Goal: Obtain resource: Obtain resource

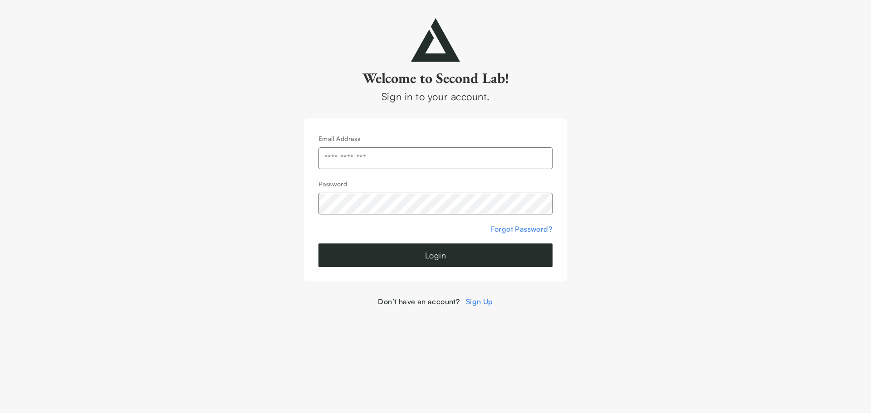
click at [439, 164] on input "text" at bounding box center [435, 158] width 234 height 22
type input "**********"
click at [434, 260] on button "Login" at bounding box center [435, 256] width 234 height 24
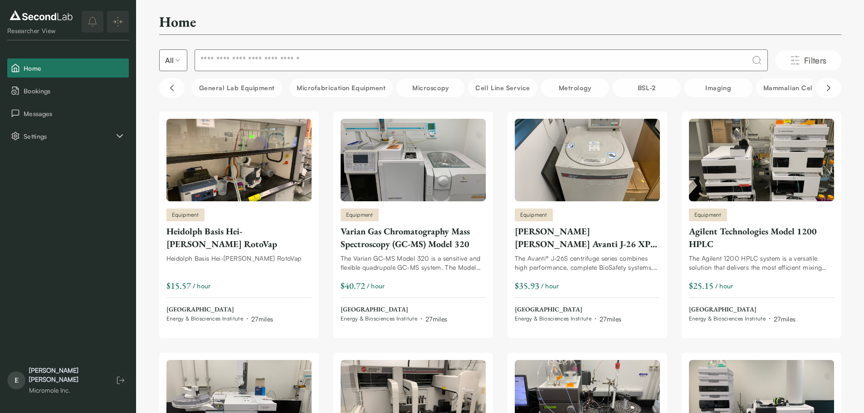
click at [48, 20] on img at bounding box center [41, 15] width 68 height 15
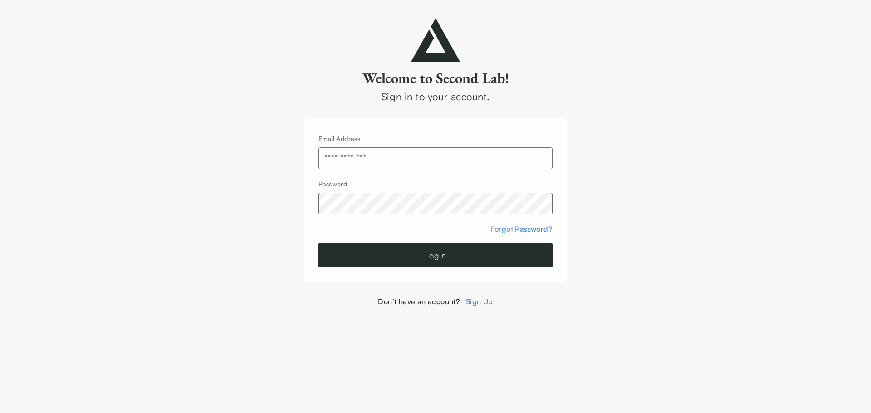
click at [392, 151] on input "text" at bounding box center [435, 158] width 234 height 22
type input "**********"
click at [425, 250] on button "Login" at bounding box center [435, 256] width 234 height 24
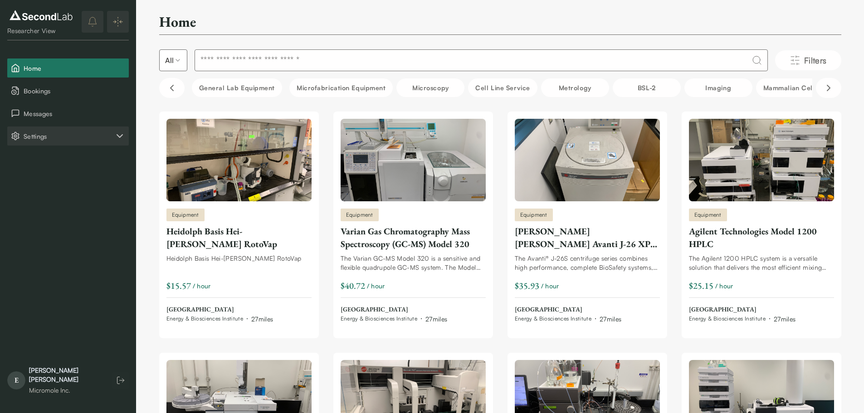
click at [115, 138] on icon "Settings" at bounding box center [119, 136] width 11 height 11
click at [59, 181] on button "Account" at bounding box center [68, 181] width 122 height 19
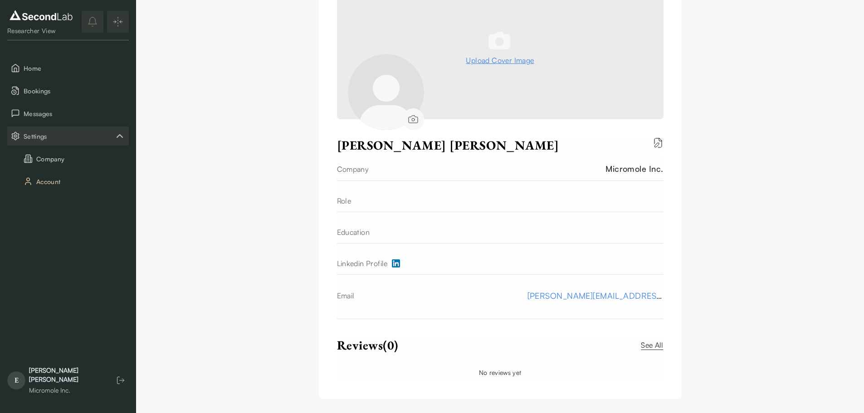
scroll to position [99, 0]
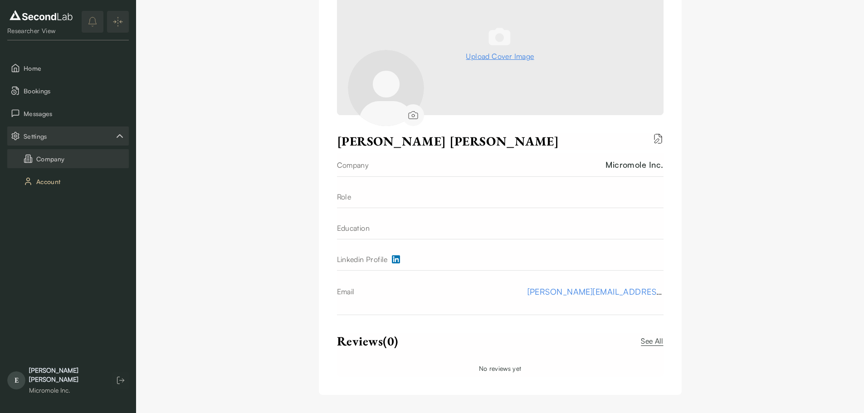
click at [26, 155] on icon "Company" at bounding box center [28, 158] width 9 height 9
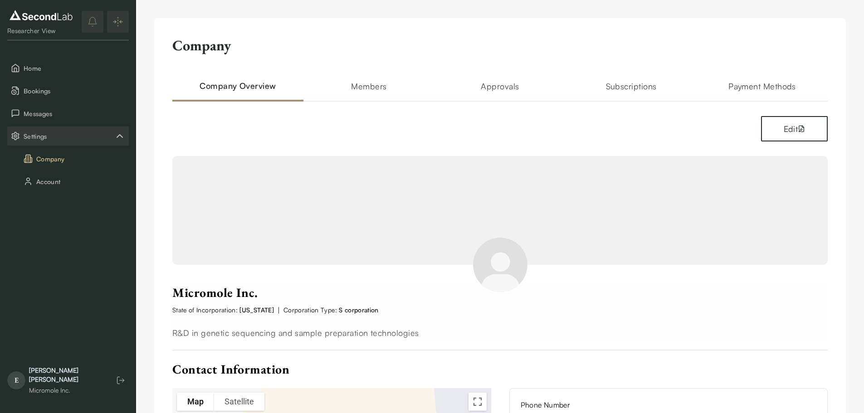
click at [623, 86] on h2 "Subscriptions" at bounding box center [631, 91] width 131 height 22
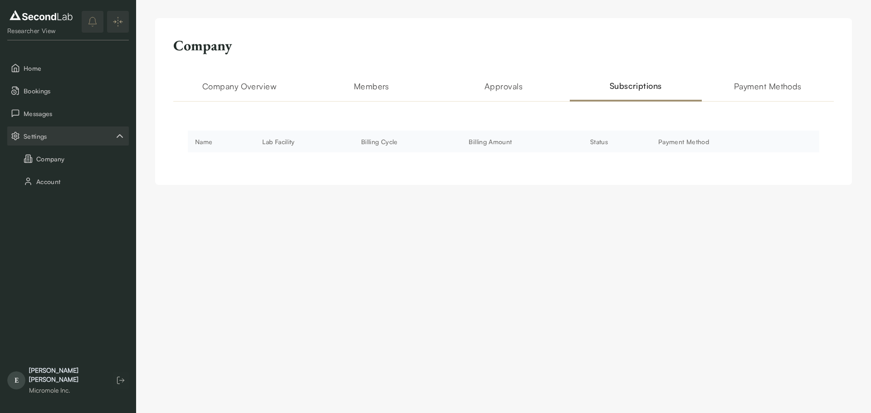
click at [466, 148] on th "Billing Amount" at bounding box center [522, 142] width 122 height 22
click at [520, 88] on h2 "Approvals" at bounding box center [503, 91] width 132 height 22
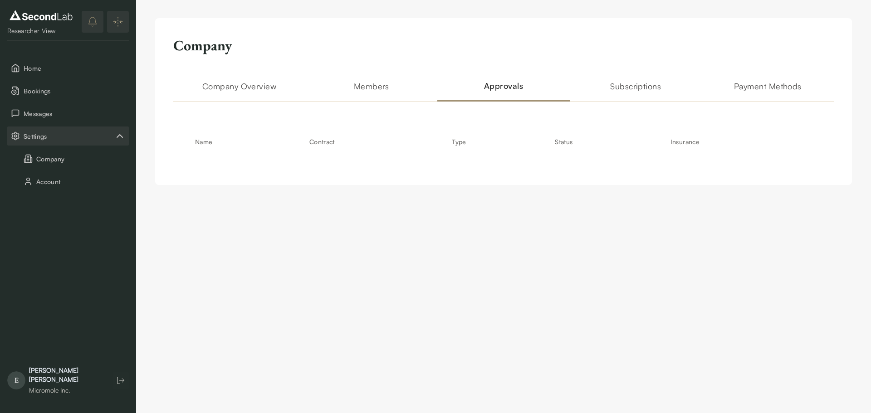
click at [387, 86] on h2 "Members" at bounding box center [371, 91] width 132 height 22
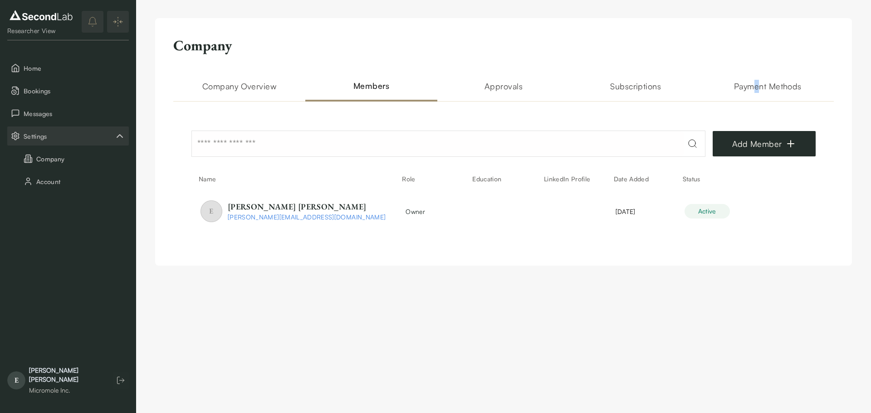
click at [757, 86] on h2 "Payment Methods" at bounding box center [768, 91] width 132 height 22
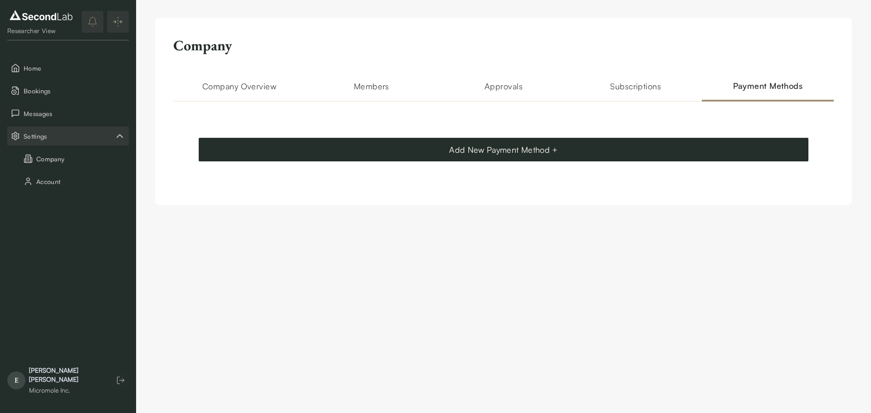
click at [633, 85] on h2 "Subscriptions" at bounding box center [636, 91] width 132 height 22
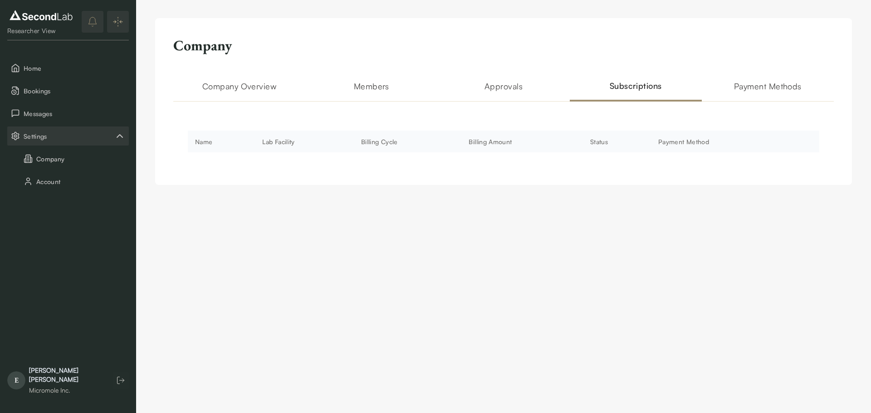
click at [550, 145] on th "Billing Amount" at bounding box center [522, 142] width 122 height 22
click at [549, 145] on th "Billing Amount" at bounding box center [522, 142] width 122 height 22
click at [254, 88] on h2 "Company Overview" at bounding box center [239, 91] width 132 height 22
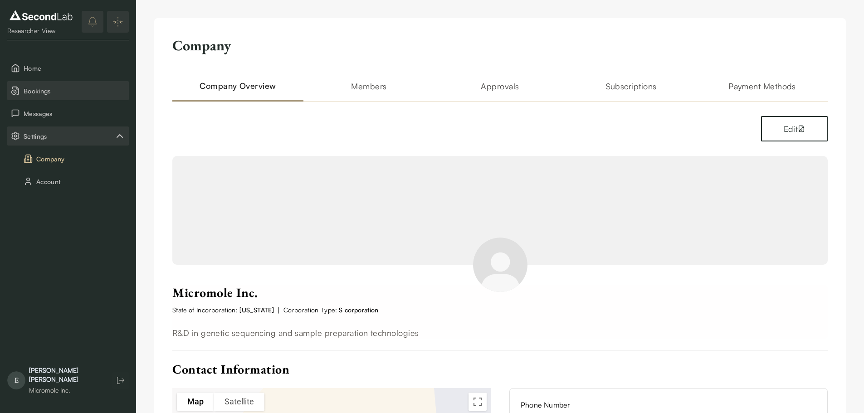
click at [21, 92] on button "Bookings" at bounding box center [68, 90] width 122 height 19
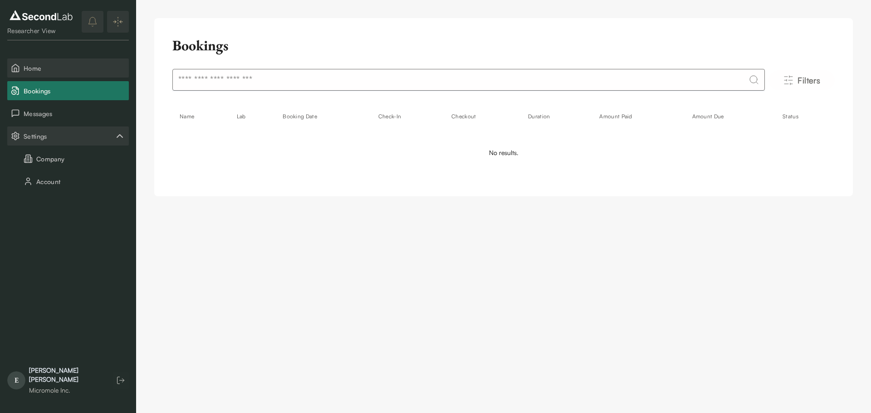
click at [86, 68] on span "Home" at bounding box center [75, 69] width 102 height 10
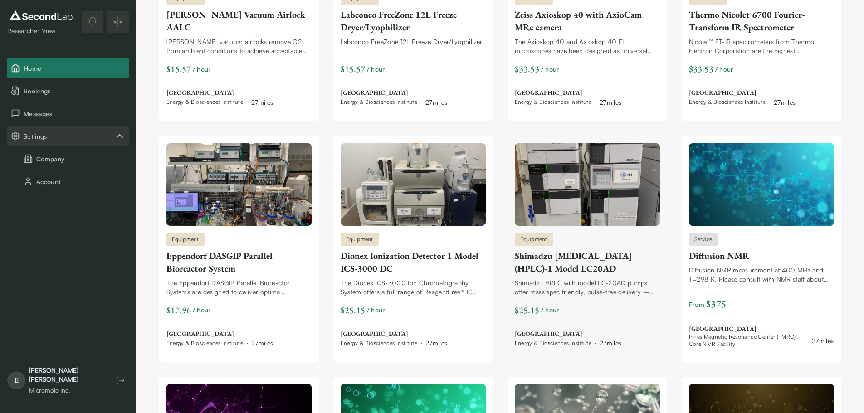
scroll to position [998, 0]
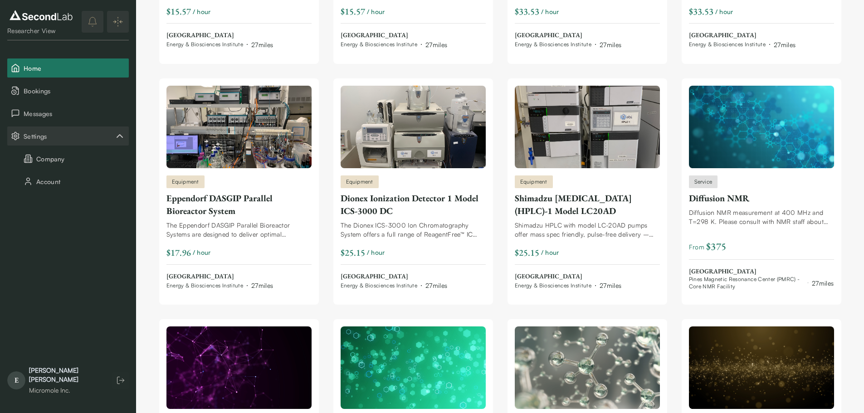
drag, startPoint x: 517, startPoint y: 148, endPoint x: 855, endPoint y: 197, distance: 341.5
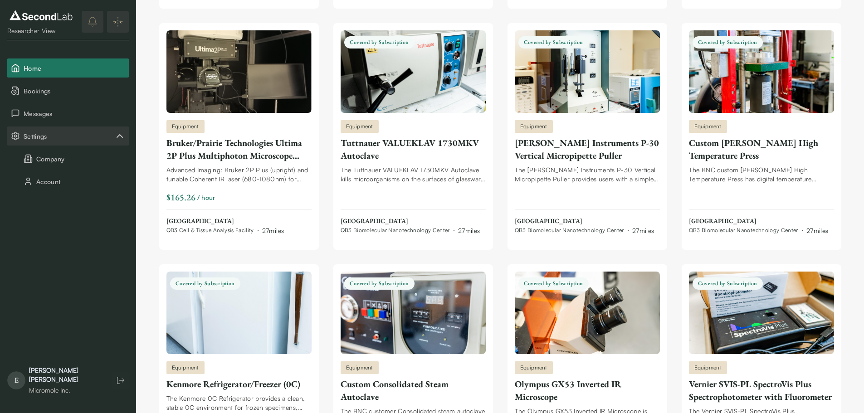
scroll to position [2551, 0]
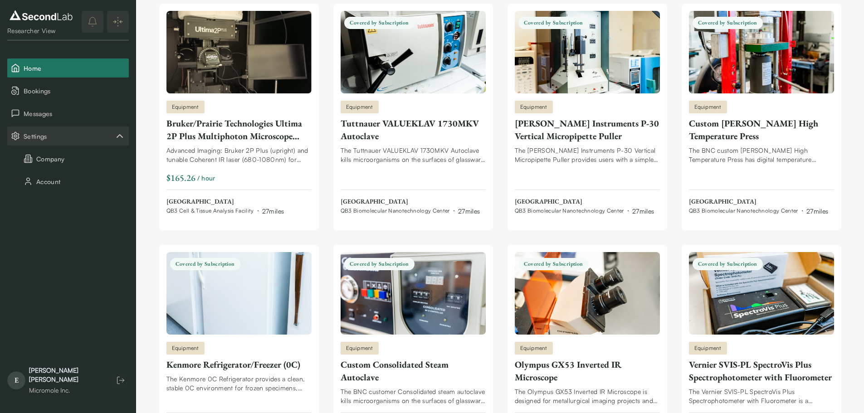
click at [45, 379] on div "Ella Chernis" at bounding box center [66, 375] width 74 height 18
click at [190, 266] on span "Covered by Subscription" at bounding box center [205, 264] width 70 height 12
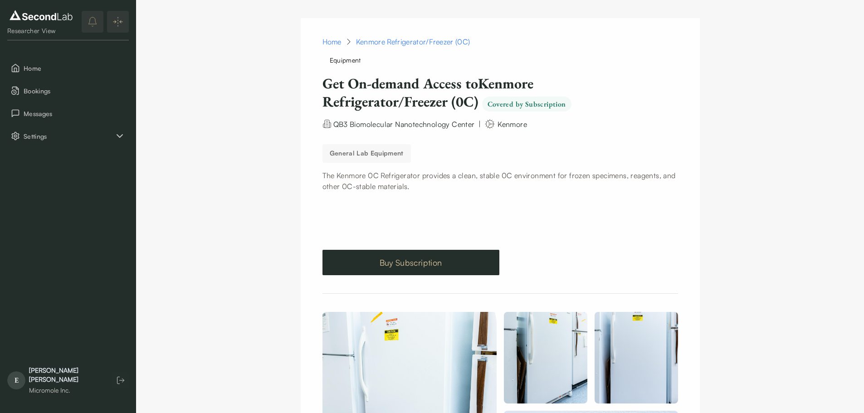
click at [374, 269] on link "Buy Subscription" at bounding box center [411, 262] width 177 height 25
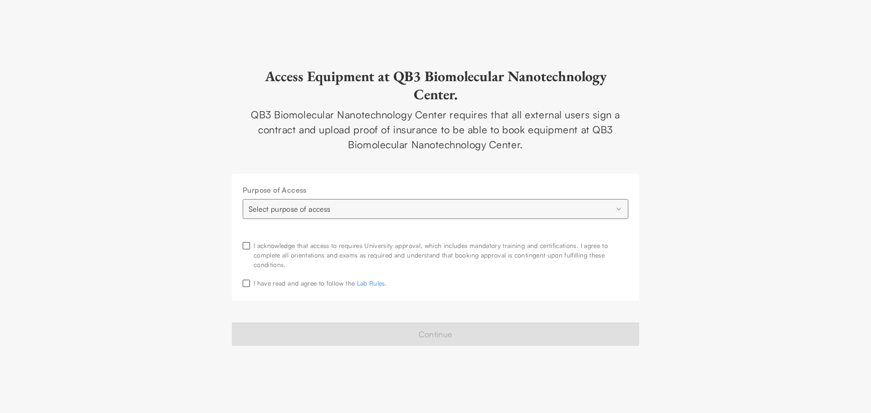
click at [361, 206] on html "**********" at bounding box center [435, 206] width 871 height 413
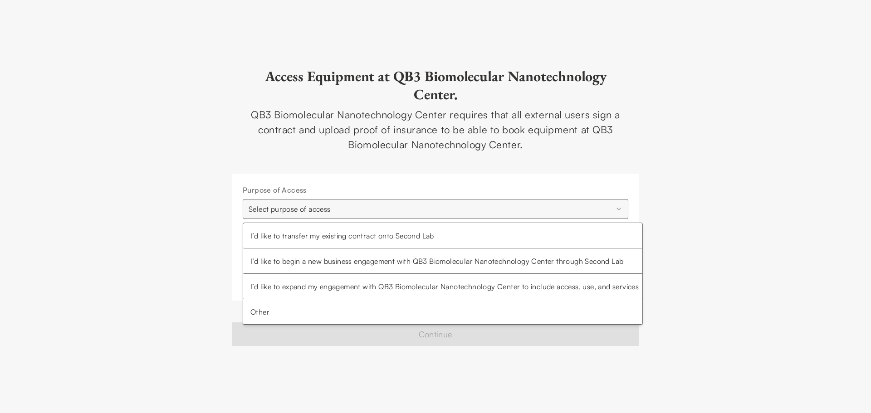
select select "**********"
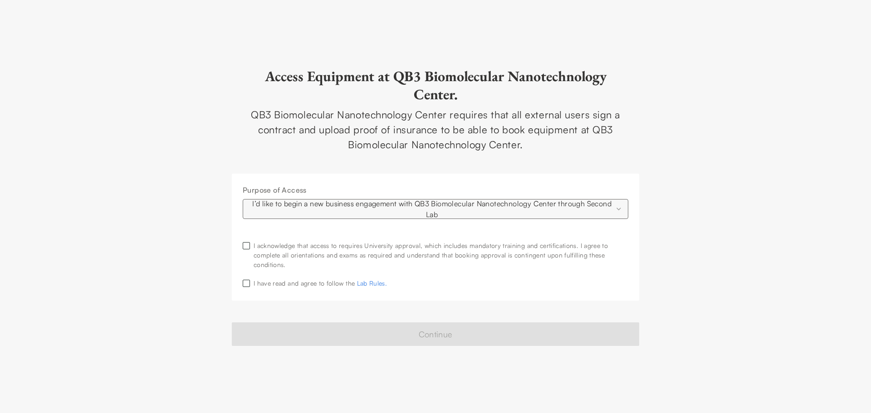
click at [309, 252] on div "I acknowledge that access to requires University approval, which includes manda…" at bounding box center [441, 255] width 375 height 29
click at [249, 245] on button "button" at bounding box center [246, 245] width 7 height 7
type button "on"
click at [246, 284] on button "button" at bounding box center [246, 283] width 7 height 7
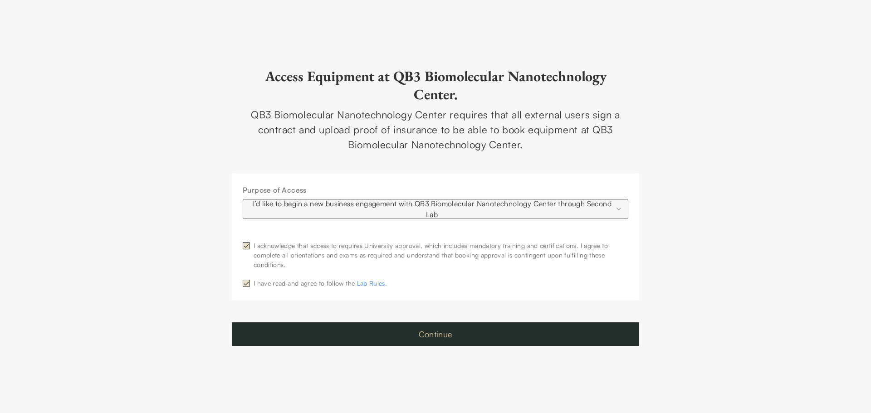
click at [293, 334] on button "Continue" at bounding box center [435, 335] width 407 height 24
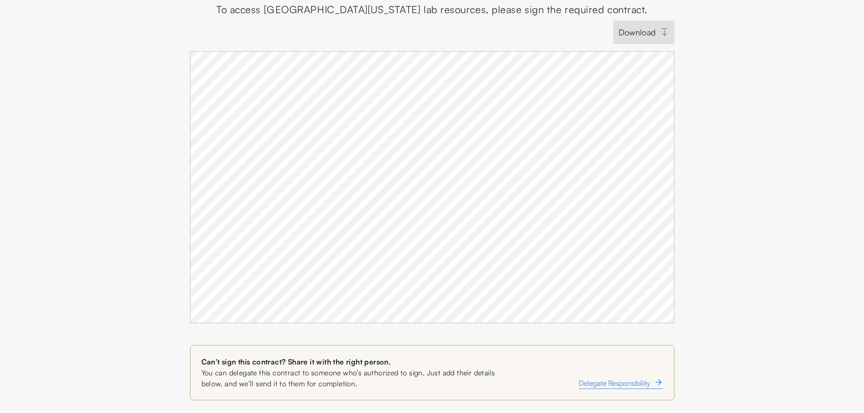
scroll to position [91, 0]
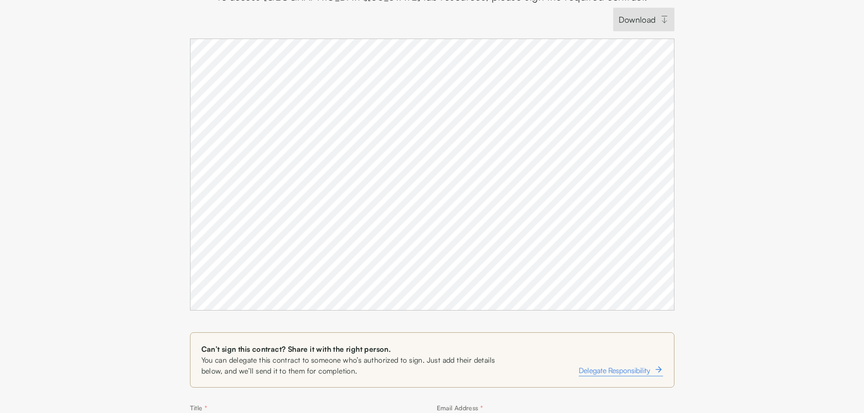
click at [698, 169] on div "Access, Use, and Service Agreement To access [GEOGRAPHIC_DATA][US_STATE], Berke…" at bounding box center [432, 291] width 864 height 690
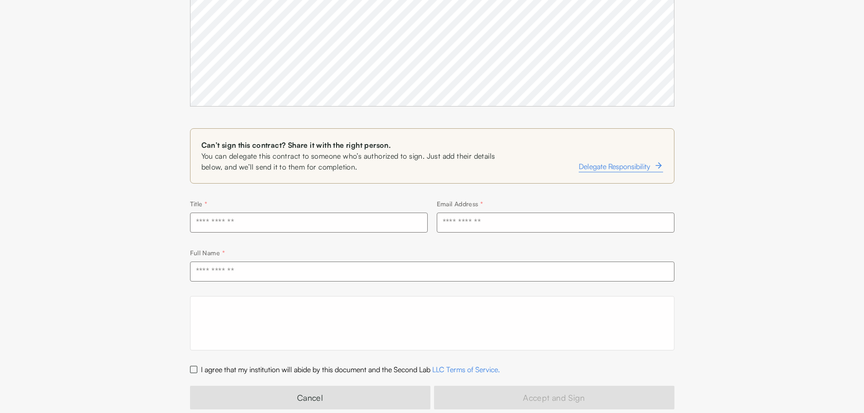
scroll to position [313, 0]
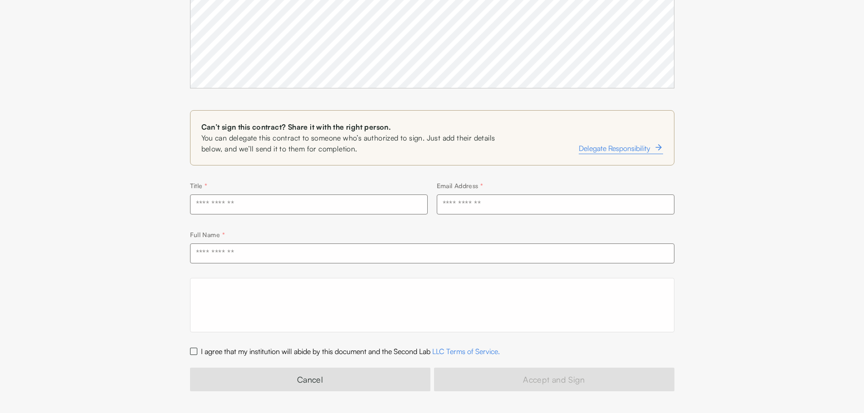
click at [320, 208] on input "text" at bounding box center [309, 205] width 238 height 20
type input "********"
click at [492, 198] on input "text" at bounding box center [556, 205] width 238 height 20
type input "**********"
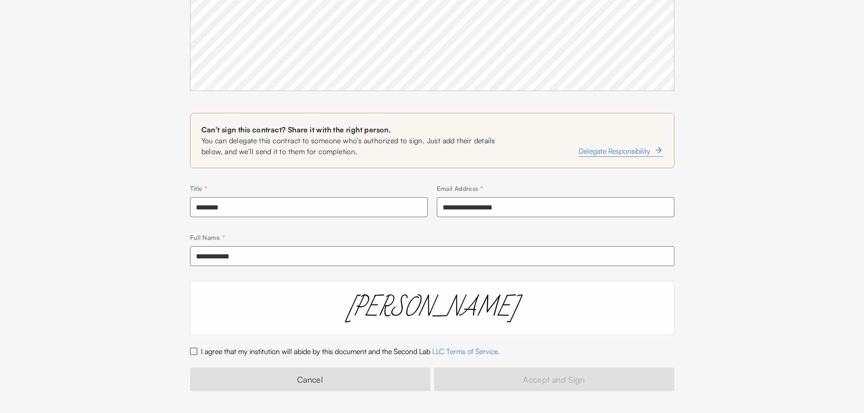
scroll to position [310, 0]
click at [211, 350] on label "I agree that my institution will abide by this document and the Second Lab LLC …" at bounding box center [350, 351] width 299 height 9
click at [197, 350] on button "I agree that my institution will abide by this document and the Second Lab LLC …" at bounding box center [193, 351] width 7 height 7
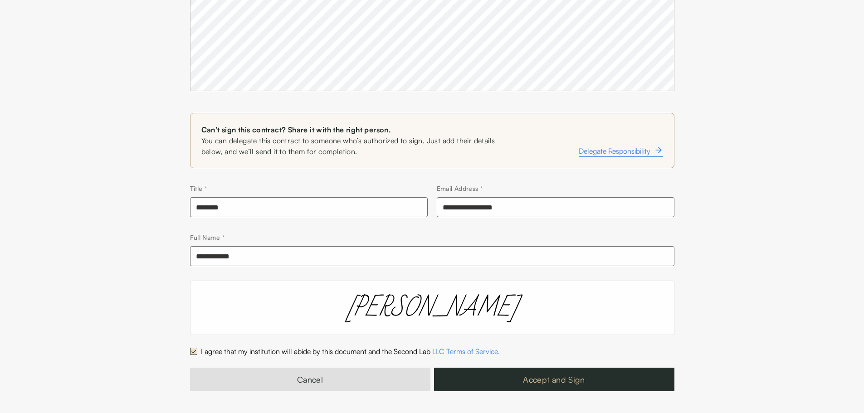
click at [510, 372] on button "Accept and Sign" at bounding box center [554, 380] width 240 height 24
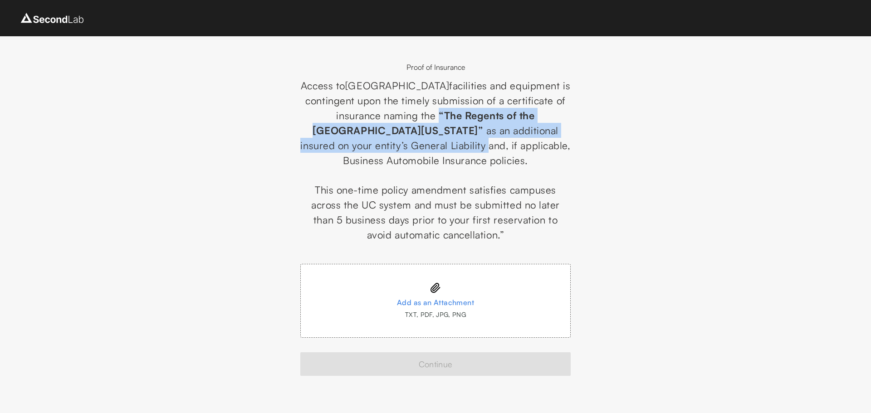
drag, startPoint x: 406, startPoint y: 112, endPoint x: 383, endPoint y: 145, distance: 40.1
click at [383, 145] on p "Access to [GEOGRAPHIC_DATA] facilities and equipment is contingent upon the tim…" at bounding box center [435, 123] width 270 height 90
copy p "“The Regents of the [GEOGRAPHIC_DATA][US_STATE]” as an additional insured on yo…"
